Goal: Check status: Check status

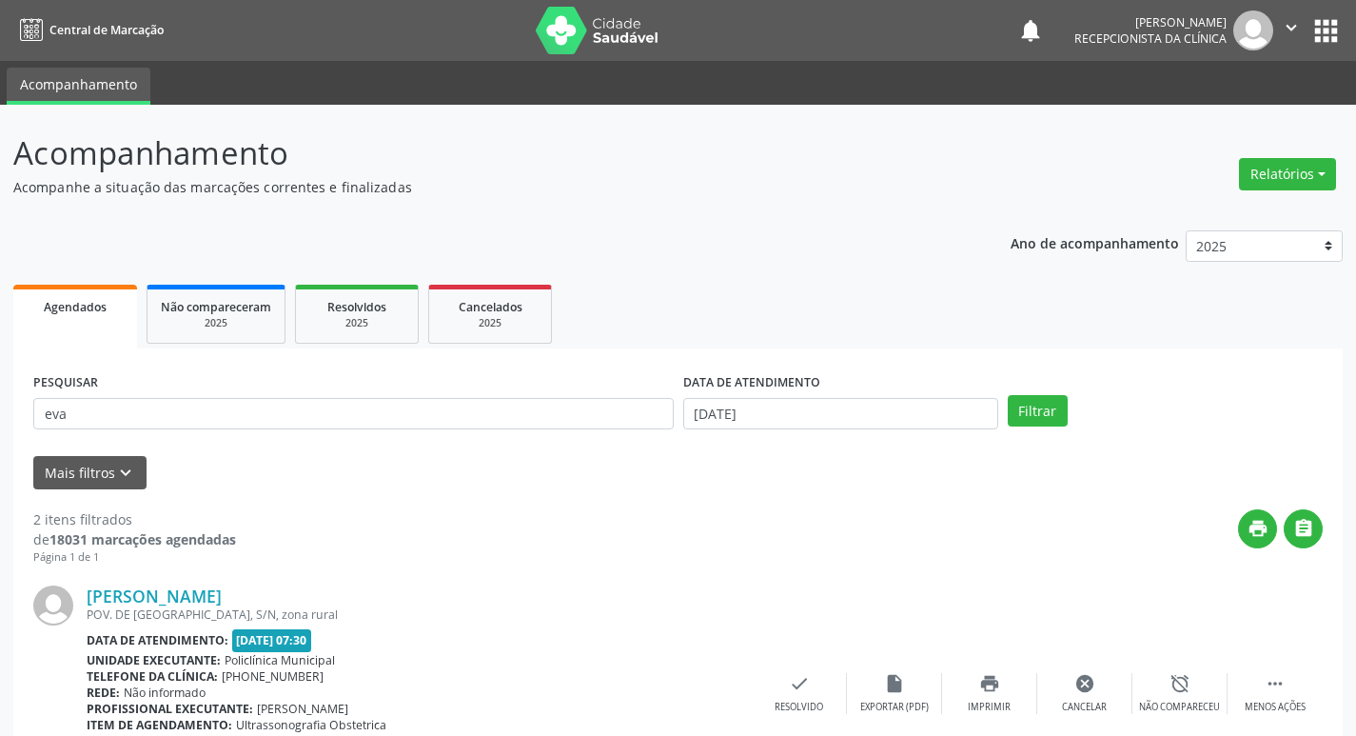
scroll to position [378, 0]
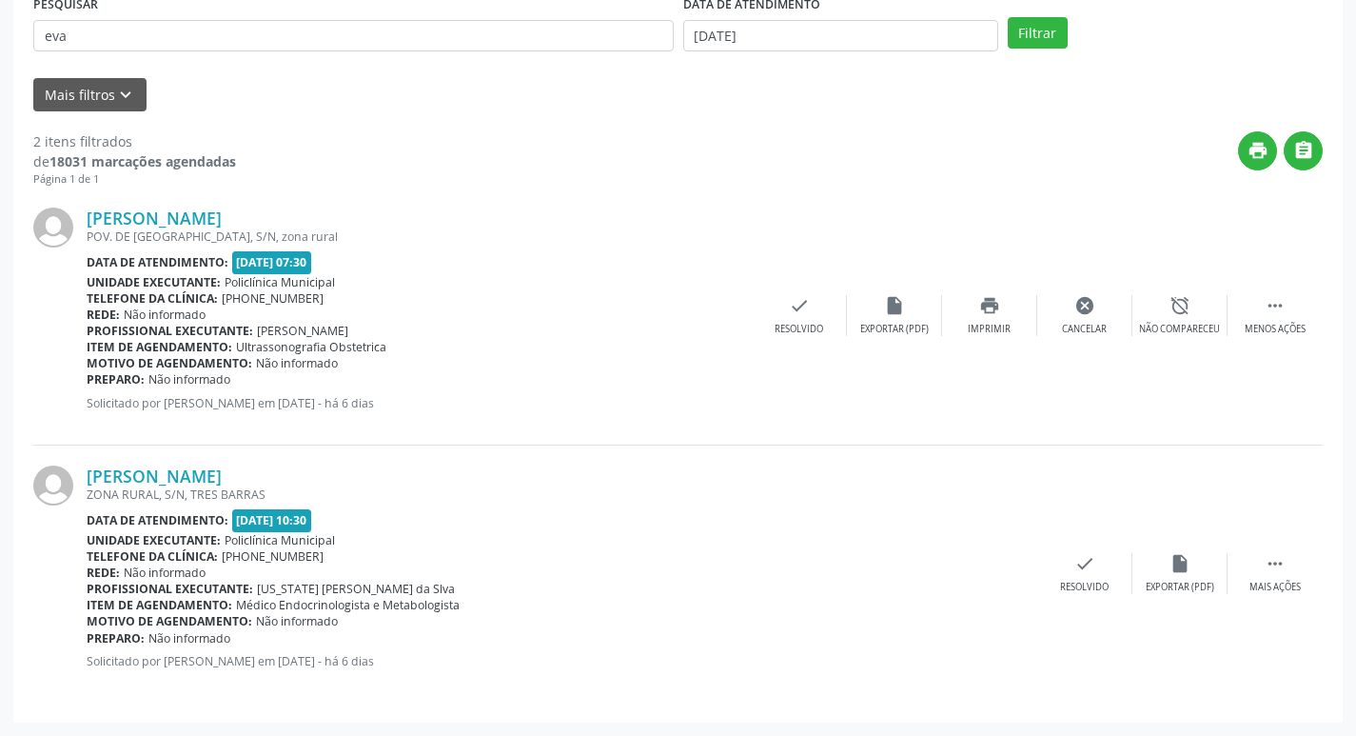
click at [199, 53] on div "PESQUISAR eva" at bounding box center [354, 27] width 650 height 74
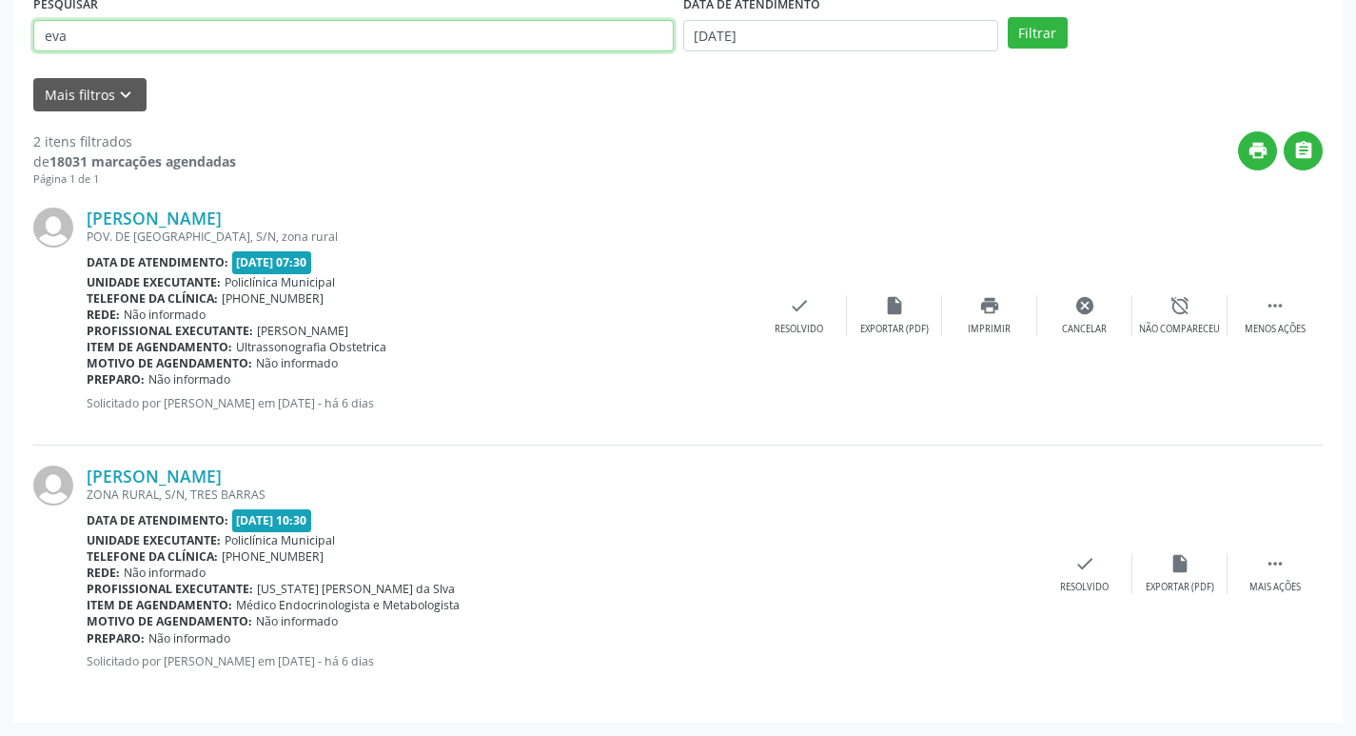
click at [195, 48] on input "eva" at bounding box center [353, 36] width 640 height 32
type input "lin"
click at [1008, 17] on button "Filtrar" at bounding box center [1038, 33] width 60 height 32
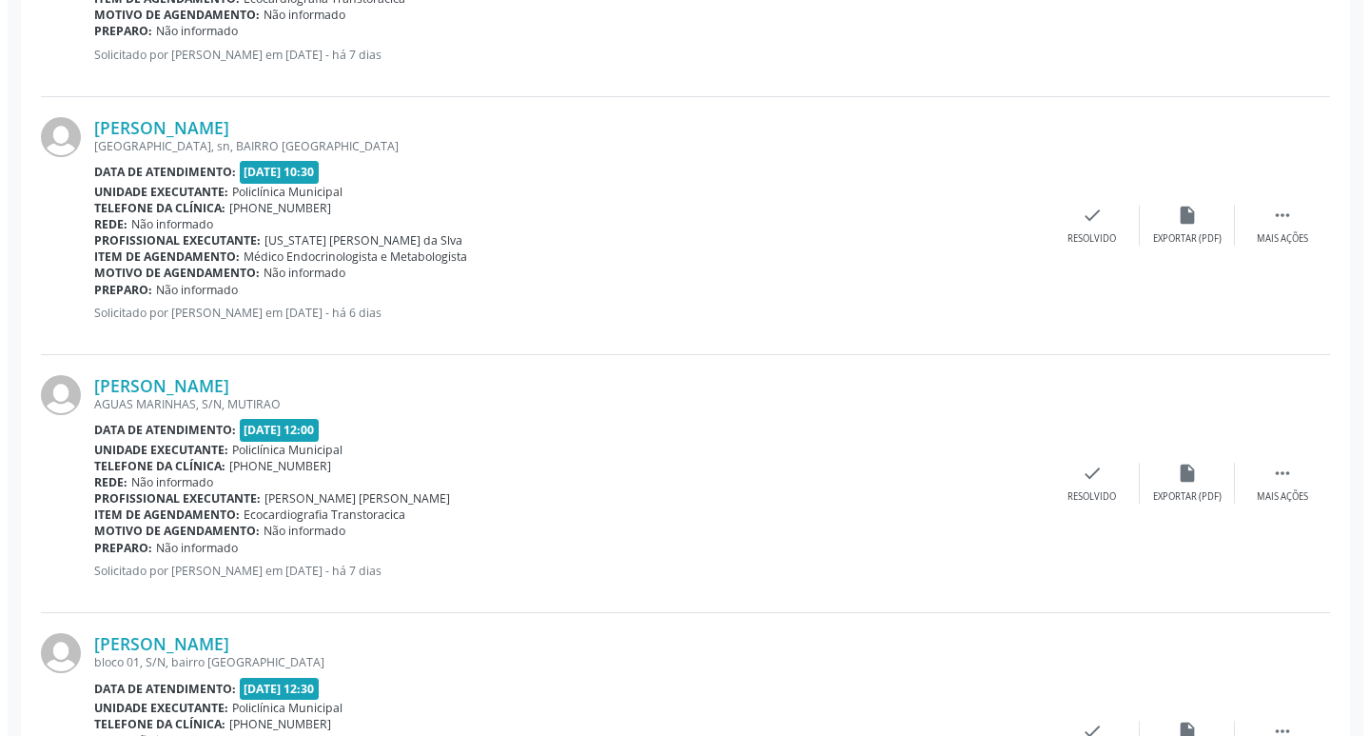
scroll to position [761, 0]
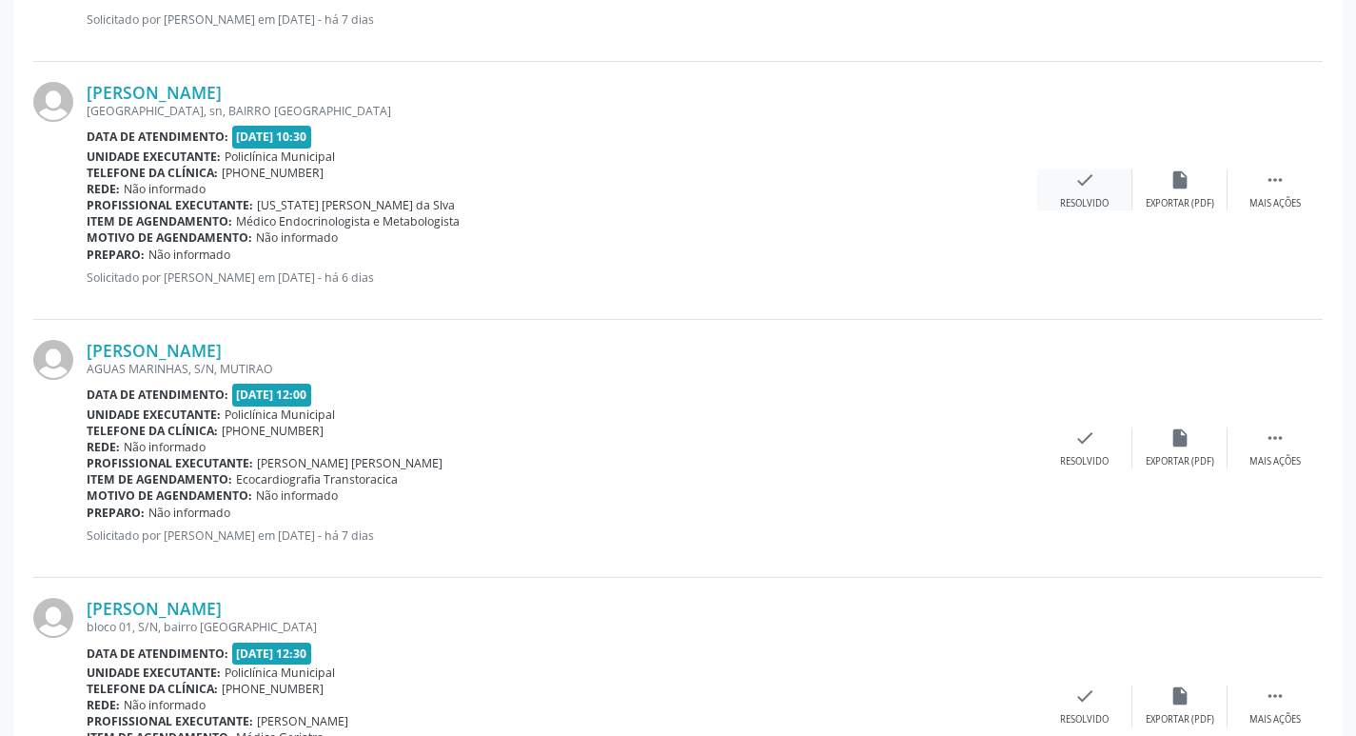
click at [1084, 176] on icon "check" at bounding box center [1084, 179] width 21 height 21
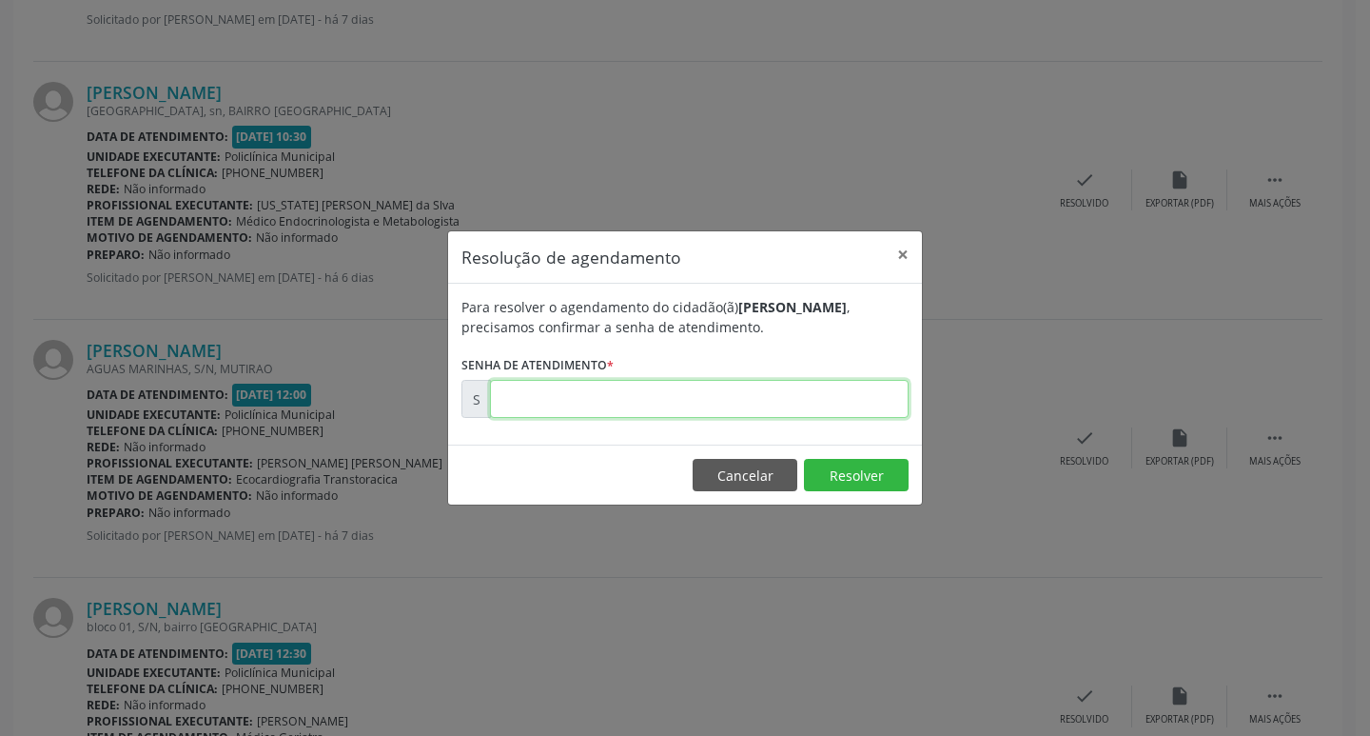
click at [616, 403] on input "text" at bounding box center [699, 399] width 419 height 38
type input "00177498"
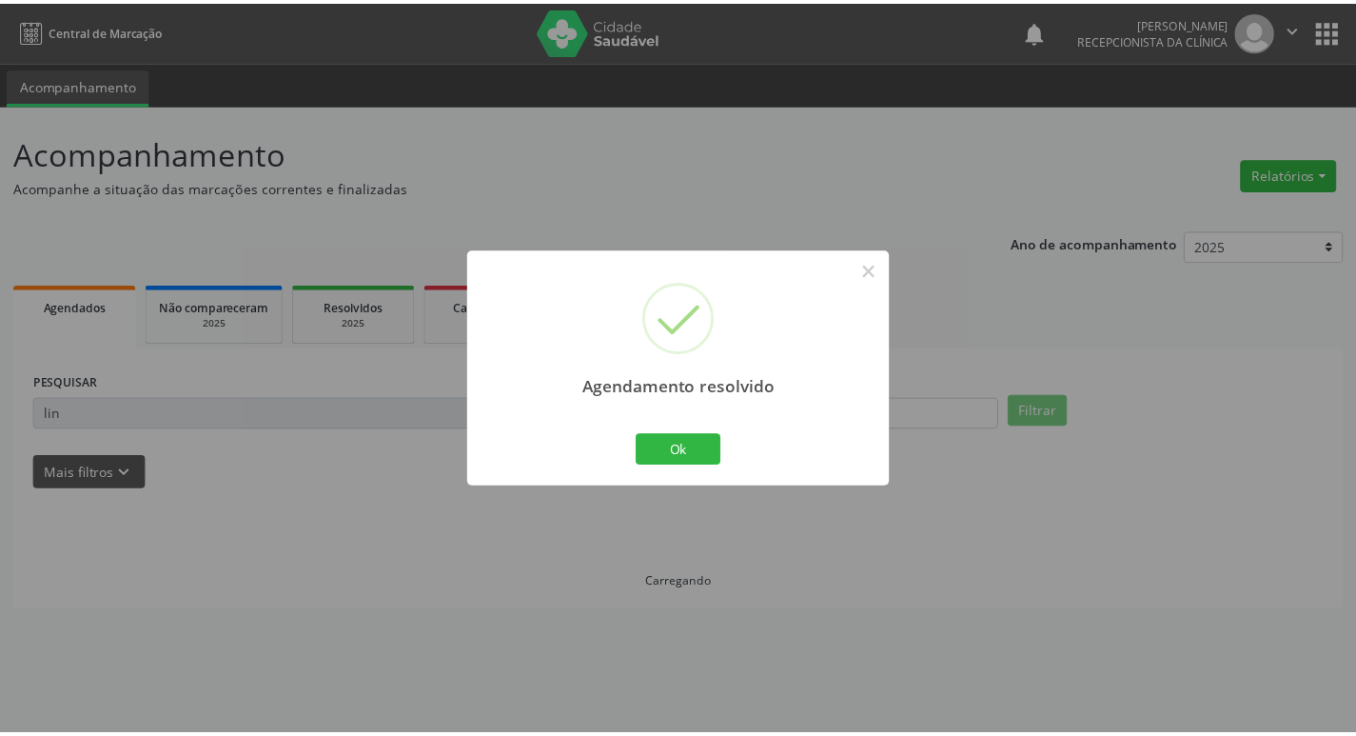
scroll to position [0, 0]
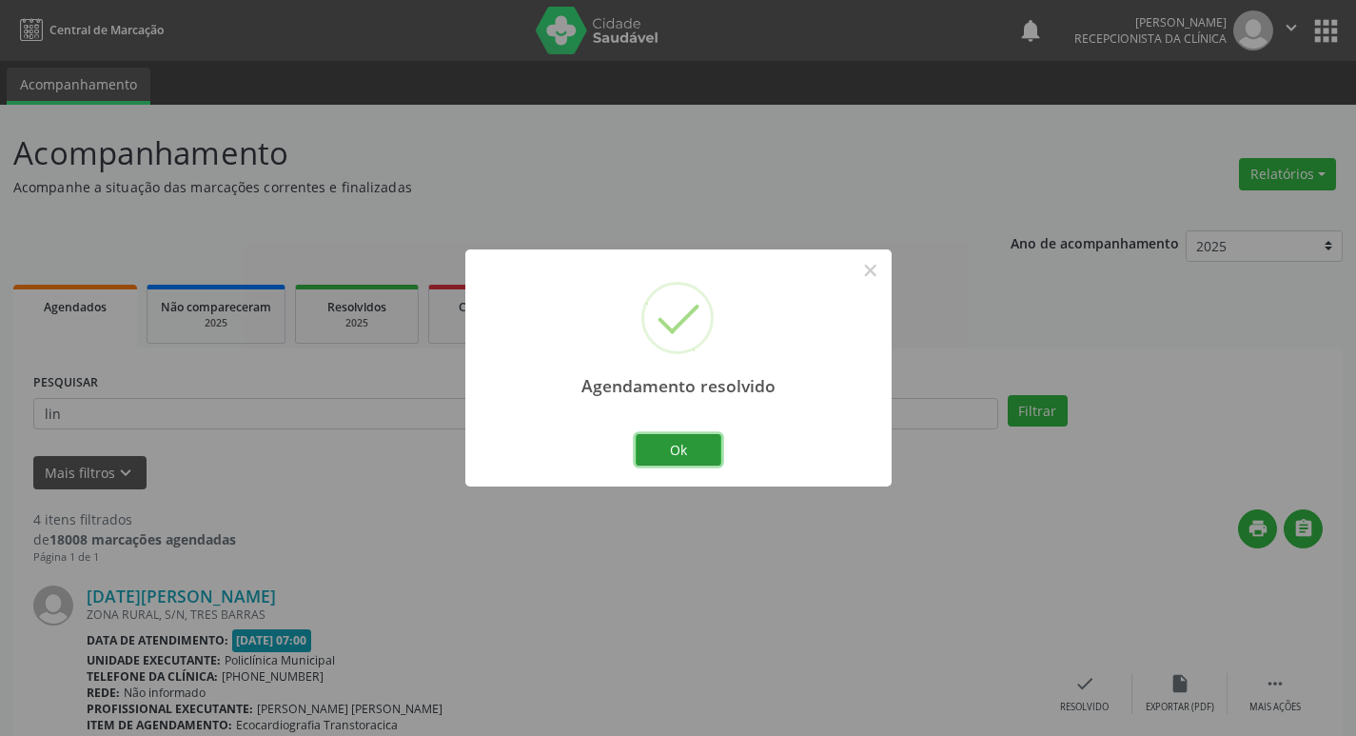
click at [682, 461] on button "Ok" at bounding box center [679, 450] width 86 height 32
